Goal: Connect with others: Establish contact or relationships with other users

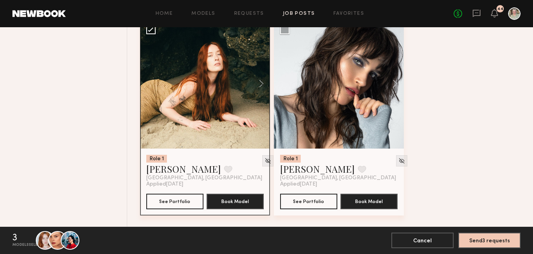
scroll to position [562, 0]
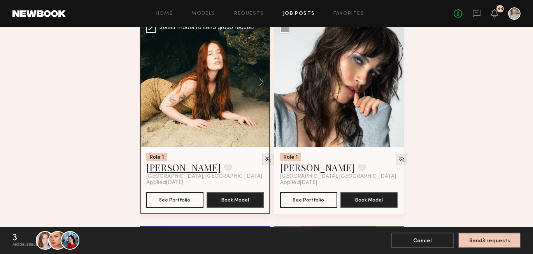
click at [173, 172] on link "[PERSON_NAME]" at bounding box center [183, 167] width 75 height 12
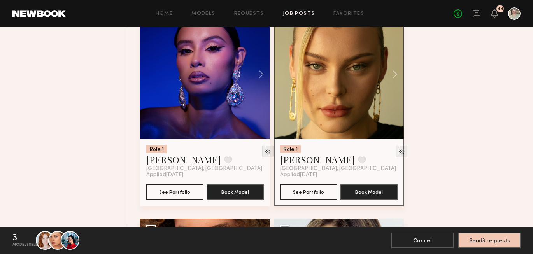
scroll to position [776, 0]
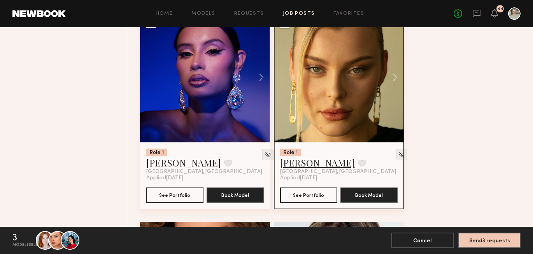
click at [303, 163] on link "[PERSON_NAME]" at bounding box center [317, 162] width 75 height 12
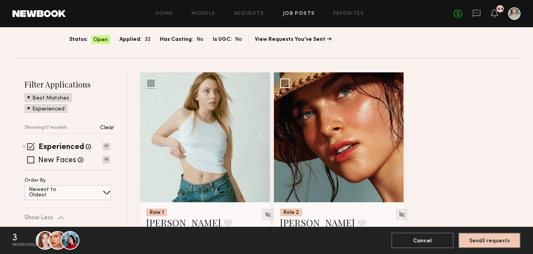
scroll to position [97, 0]
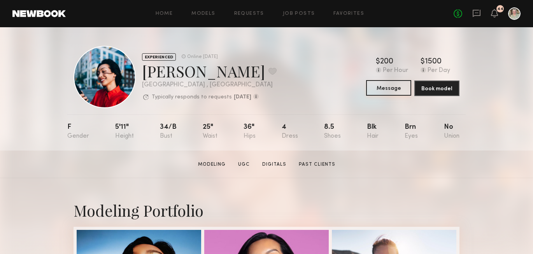
click at [401, 88] on button "Message" at bounding box center [388, 88] width 45 height 16
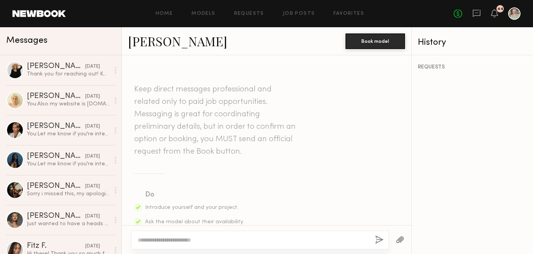
drag, startPoint x: 187, startPoint y: 41, endPoint x: 153, endPoint y: 1, distance: 52.2
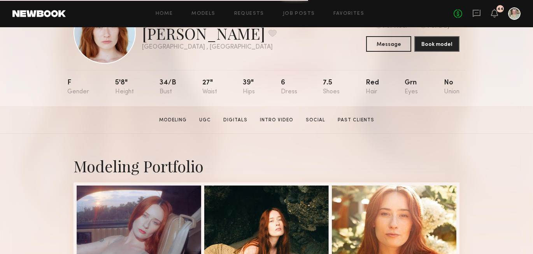
scroll to position [38, 0]
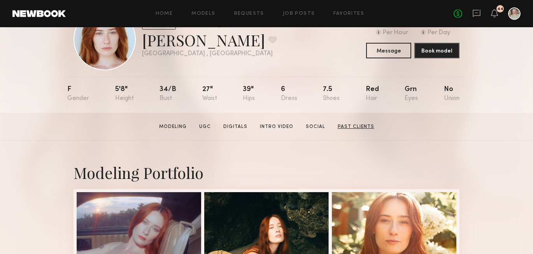
click at [349, 126] on link "Past Clients" at bounding box center [356, 126] width 43 height 7
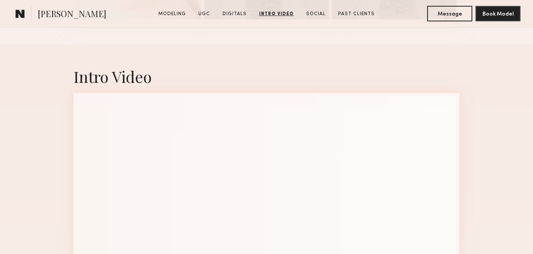
scroll to position [1704, 0]
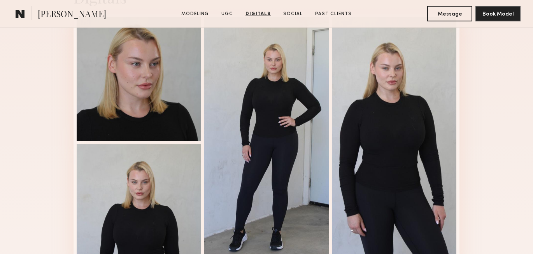
scroll to position [1159, 0]
